Goal: Information Seeking & Learning: Understand process/instructions

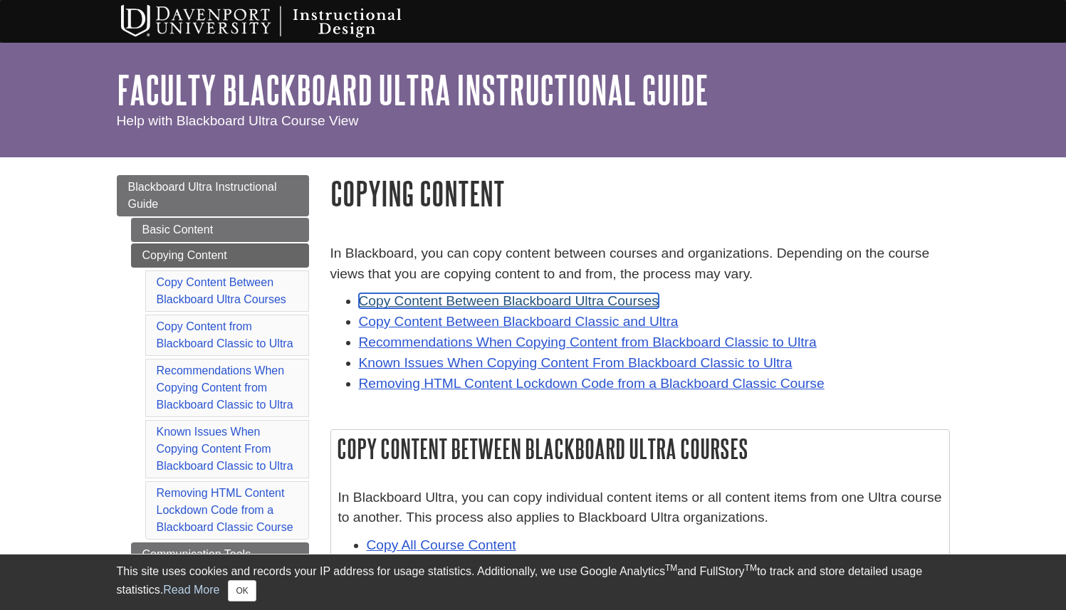
click at [446, 303] on link "Copy Content Between Blackboard Ultra Courses" at bounding box center [509, 300] width 300 height 15
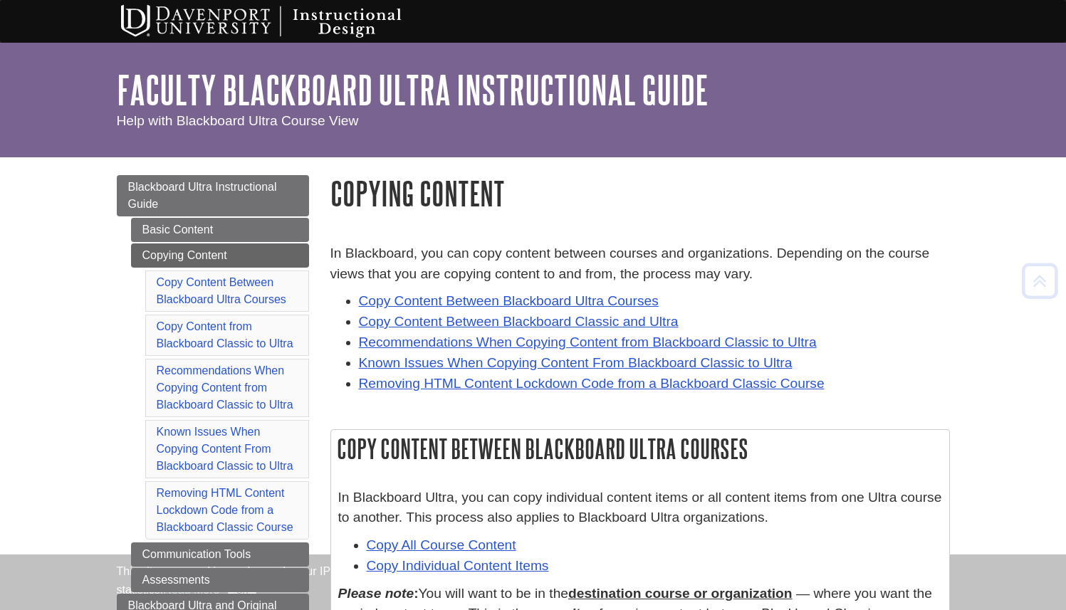
scroll to position [430, 0]
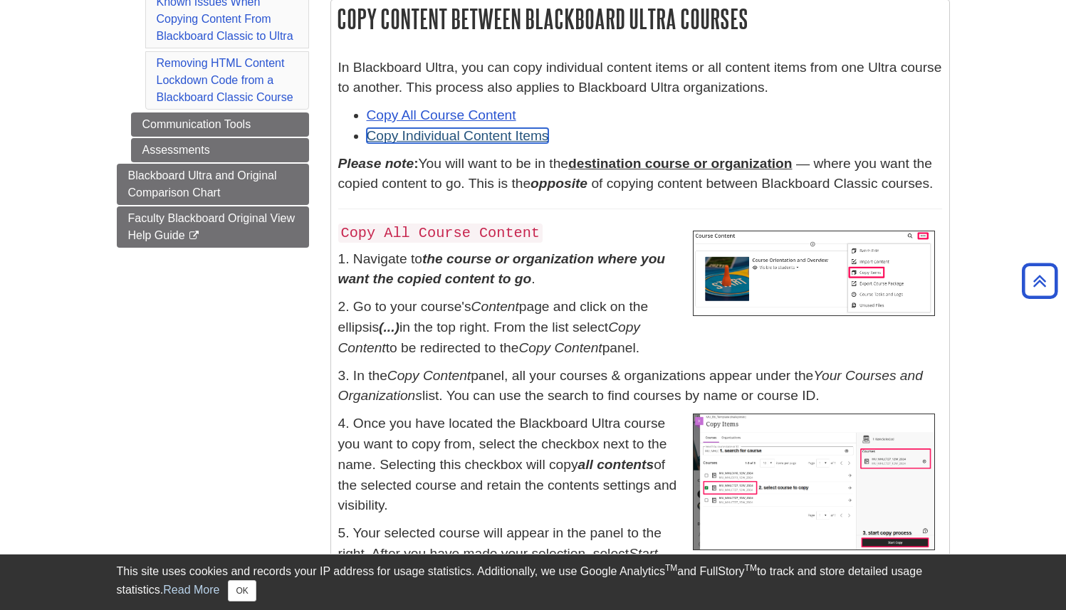
click at [428, 137] on link "Copy Individual Content Items" at bounding box center [458, 135] width 182 height 15
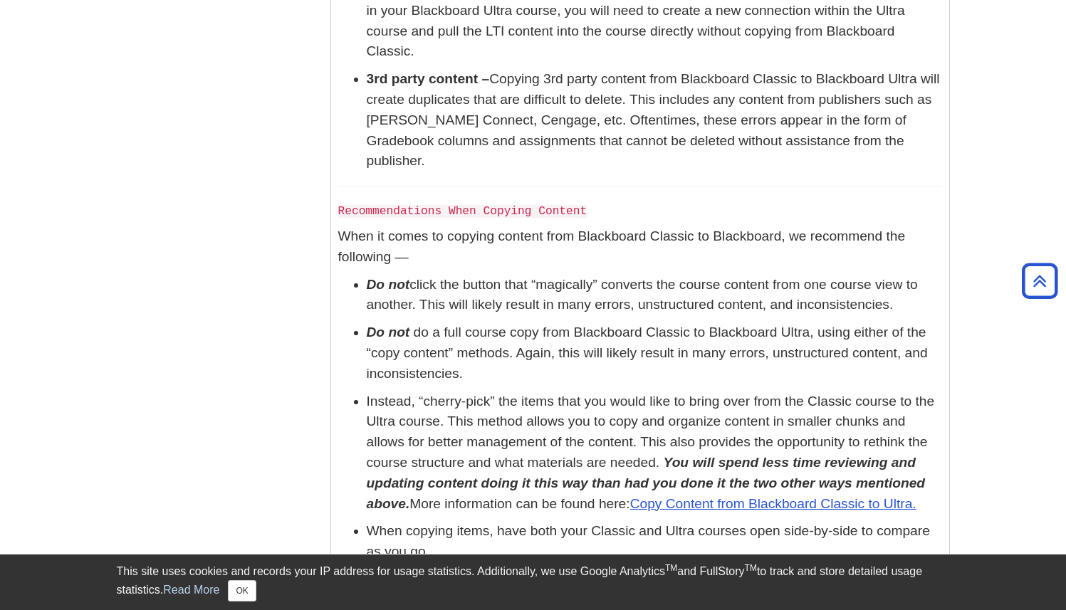
scroll to position [3429, 0]
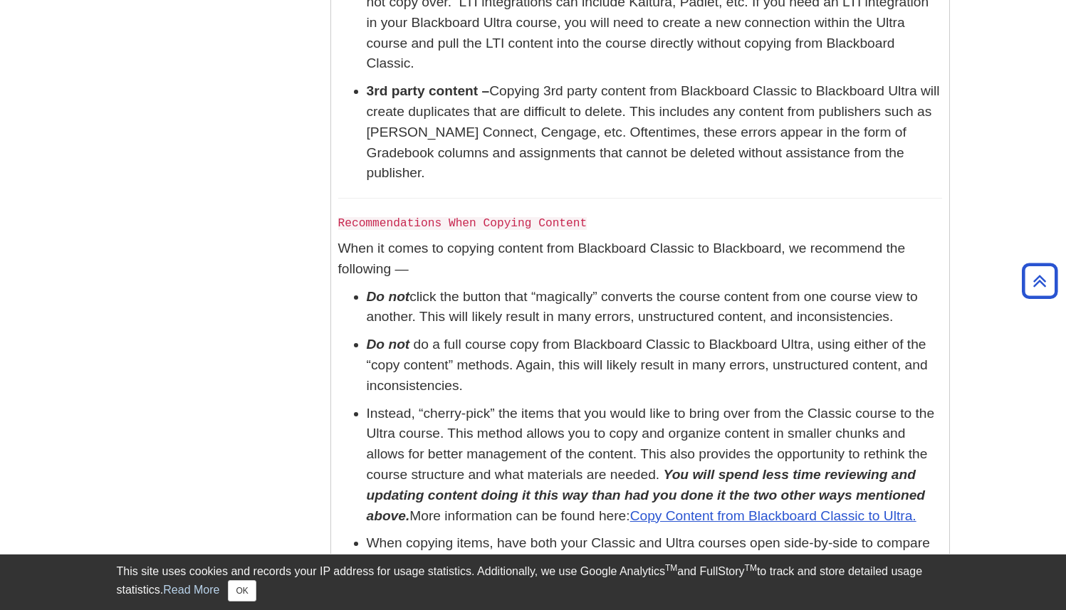
scroll to position [3300, 0]
